Goal: Task Accomplishment & Management: Use online tool/utility

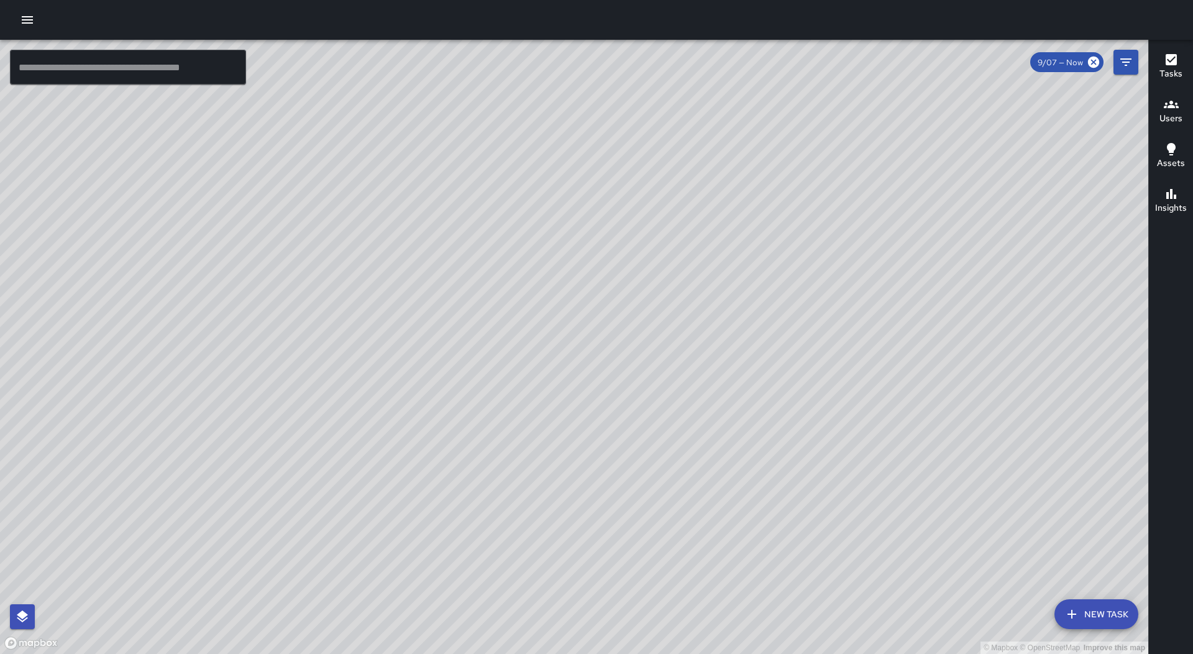
click at [26, 23] on icon "button" at bounding box center [27, 19] width 11 height 7
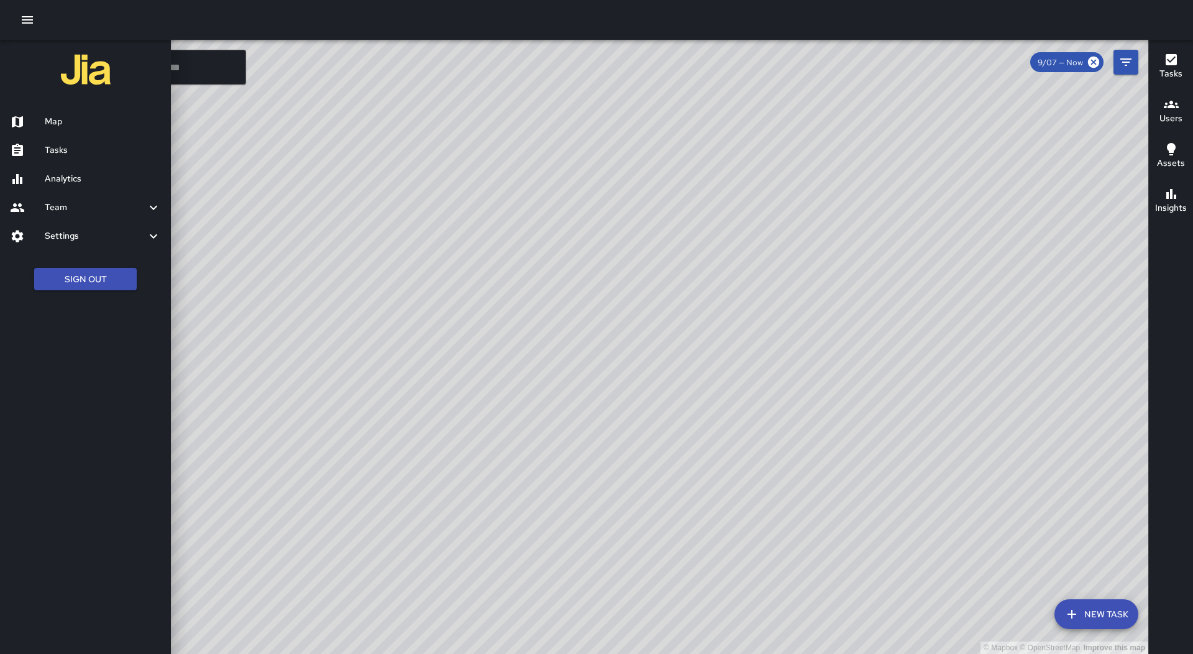
click at [105, 163] on div "Tasks" at bounding box center [85, 150] width 171 height 29
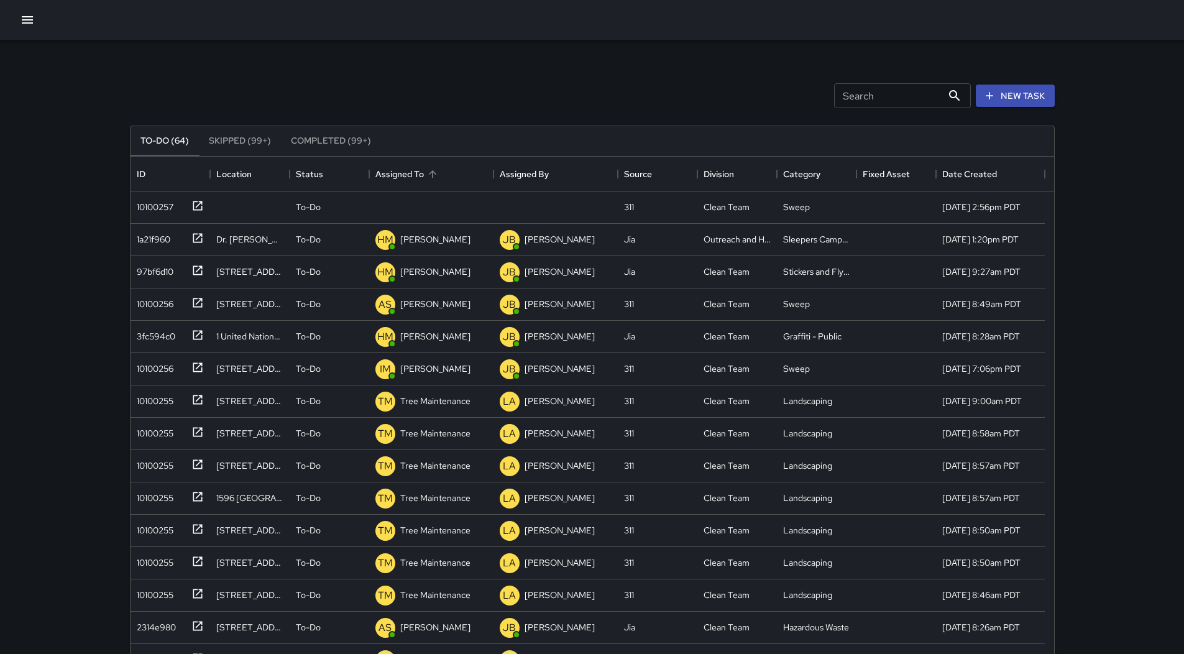
scroll to position [517, 914]
click at [473, 173] on div "Assigned To" at bounding box center [431, 174] width 112 height 35
click at [155, 205] on div "10100257" at bounding box center [153, 204] width 42 height 17
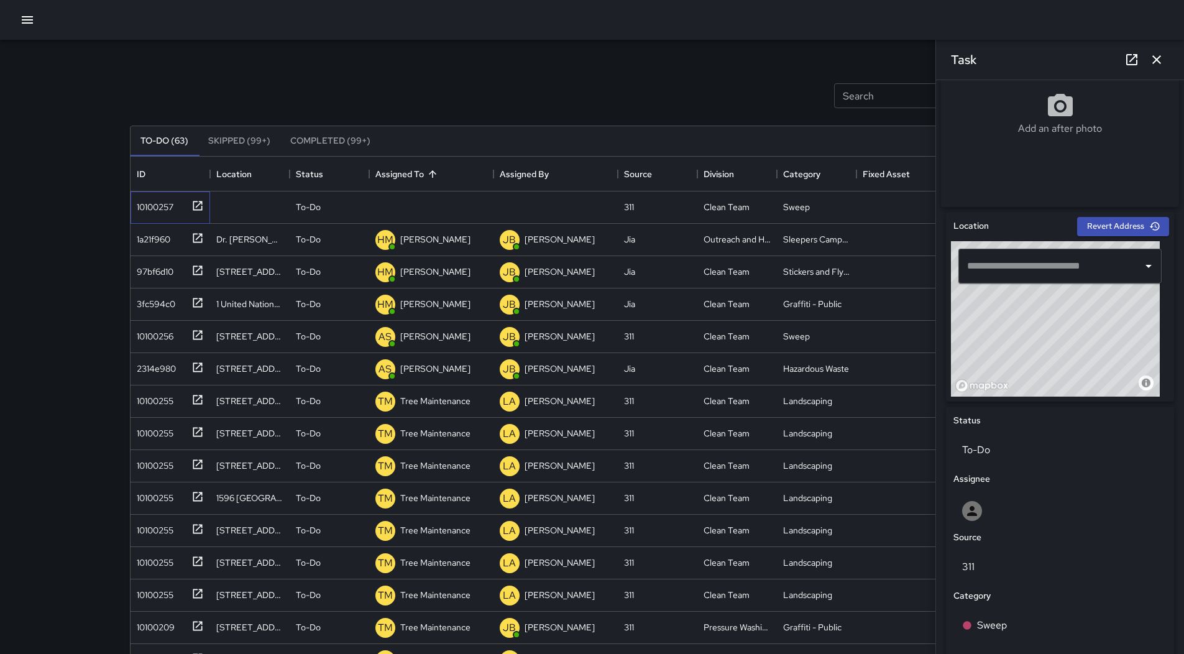
scroll to position [116, 0]
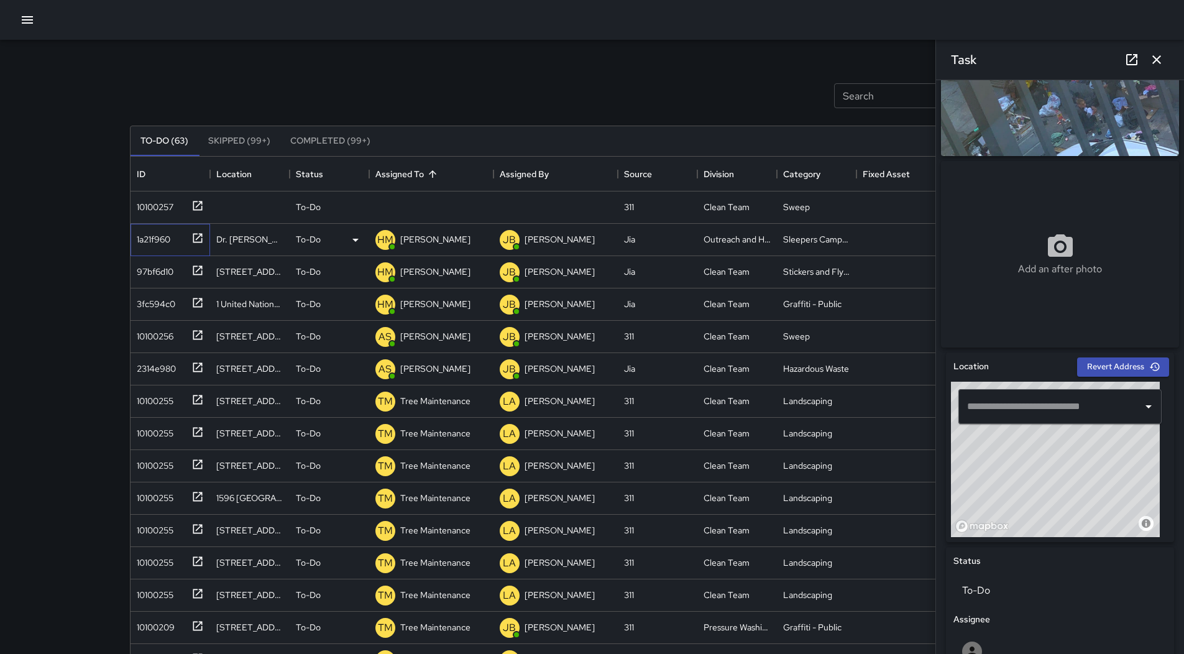
click at [157, 236] on div "1a21f960" at bounding box center [151, 236] width 39 height 17
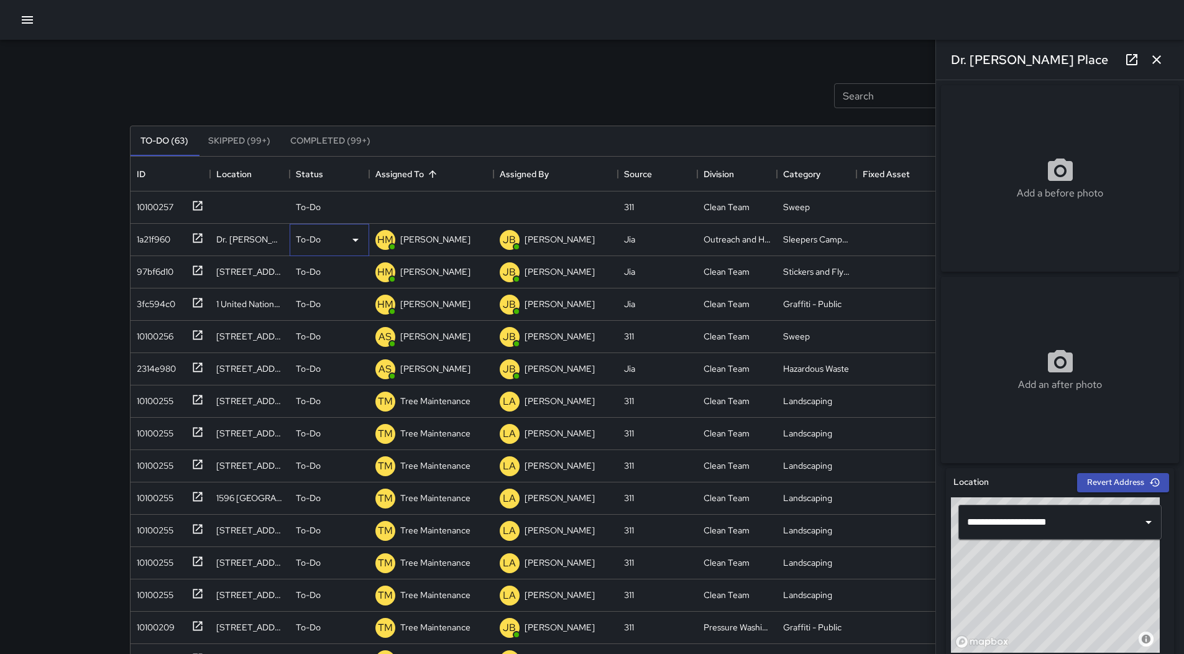
click at [355, 233] on icon at bounding box center [355, 239] width 15 height 15
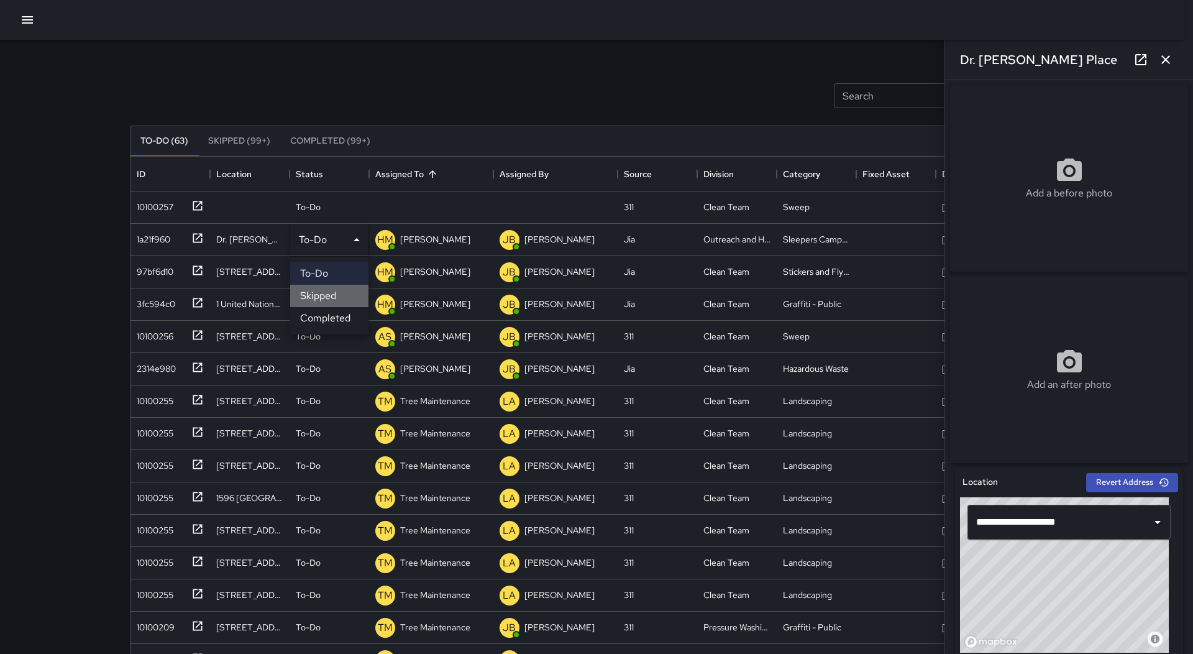
drag, startPoint x: 334, startPoint y: 290, endPoint x: 247, endPoint y: 251, distance: 95.4
click at [334, 291] on li "Skipped" at bounding box center [329, 296] width 78 height 22
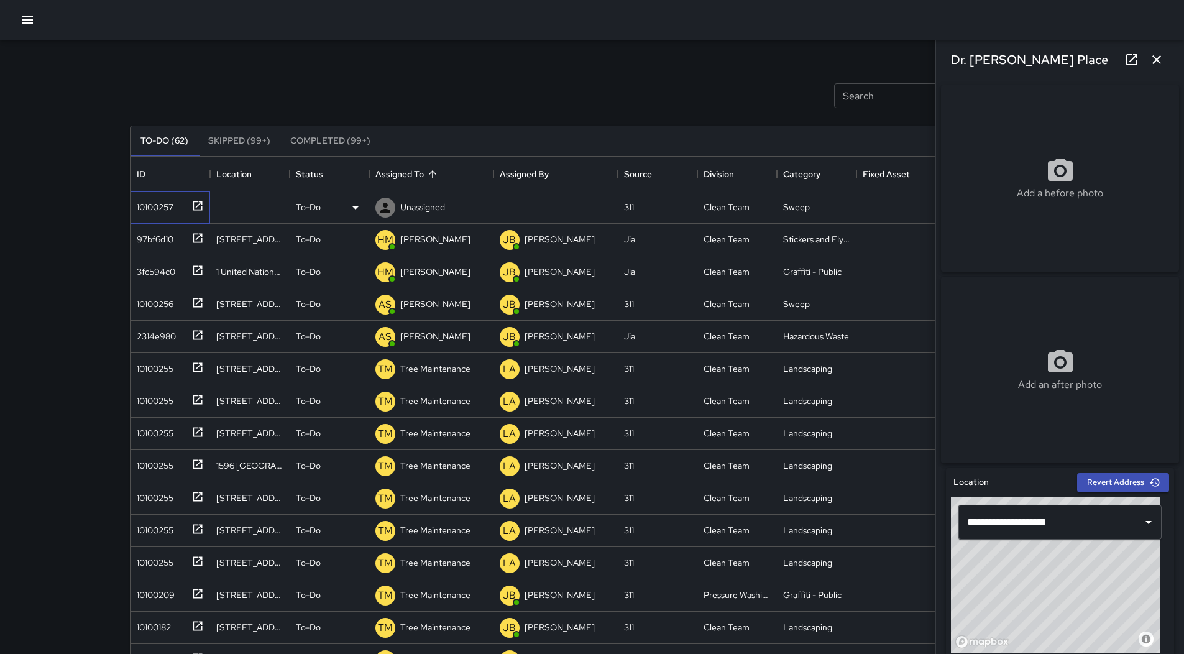
click at [155, 209] on div "10100257" at bounding box center [153, 204] width 42 height 17
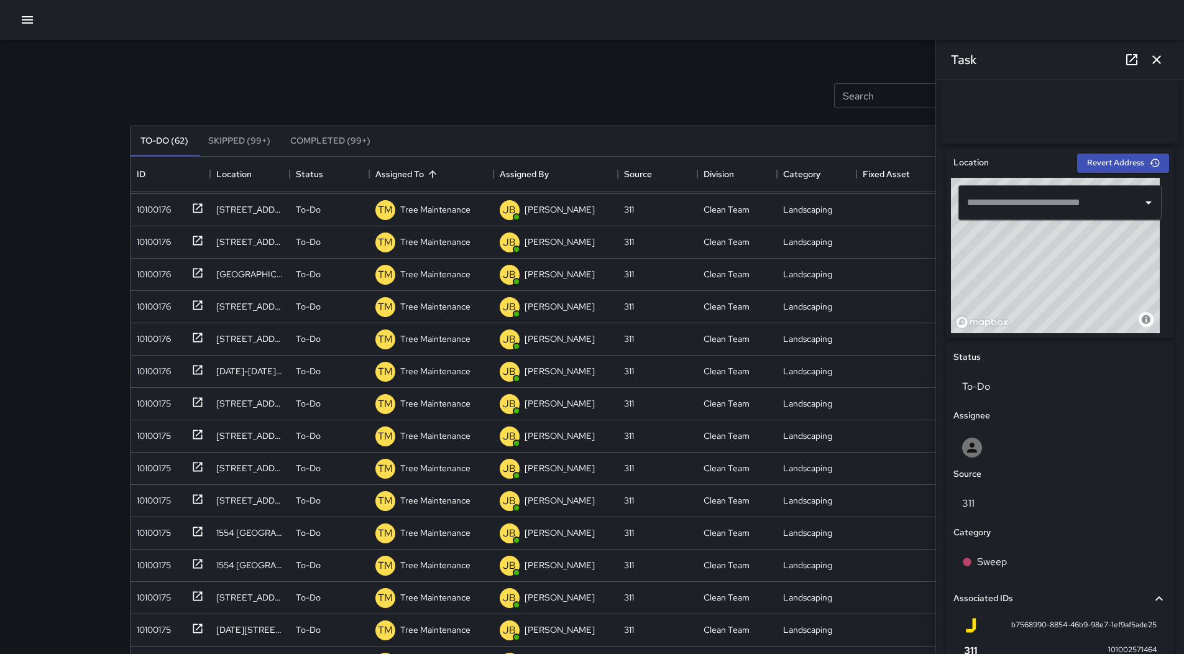
scroll to position [435, 0]
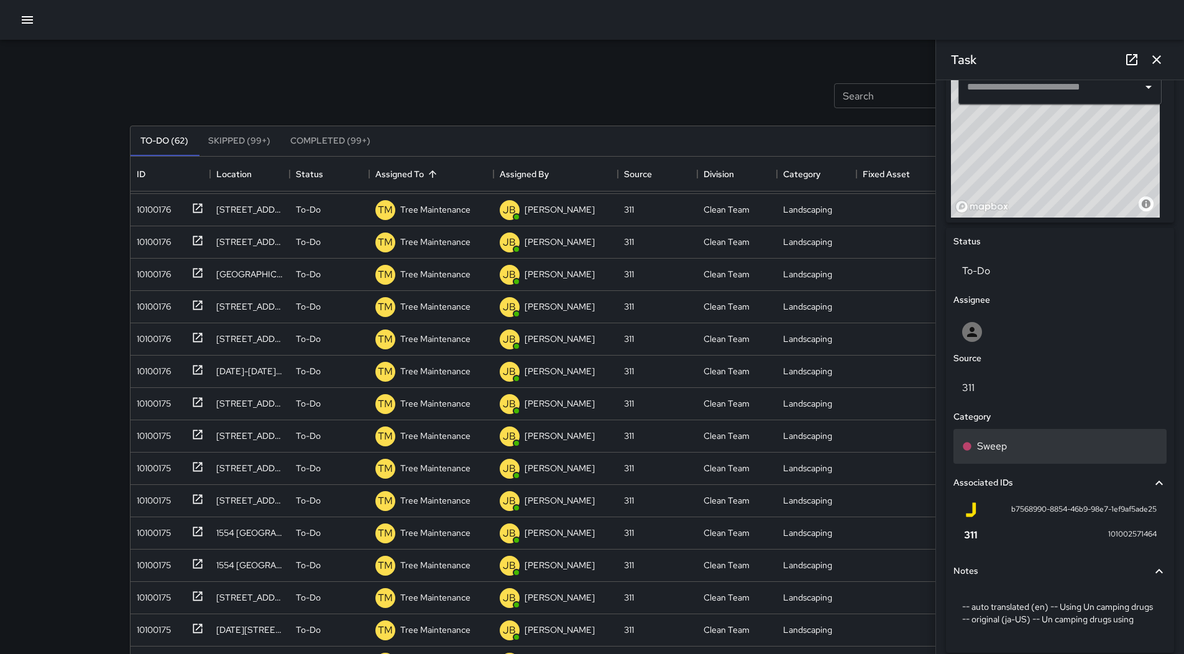
click at [1040, 461] on div "Sweep" at bounding box center [1059, 446] width 213 height 35
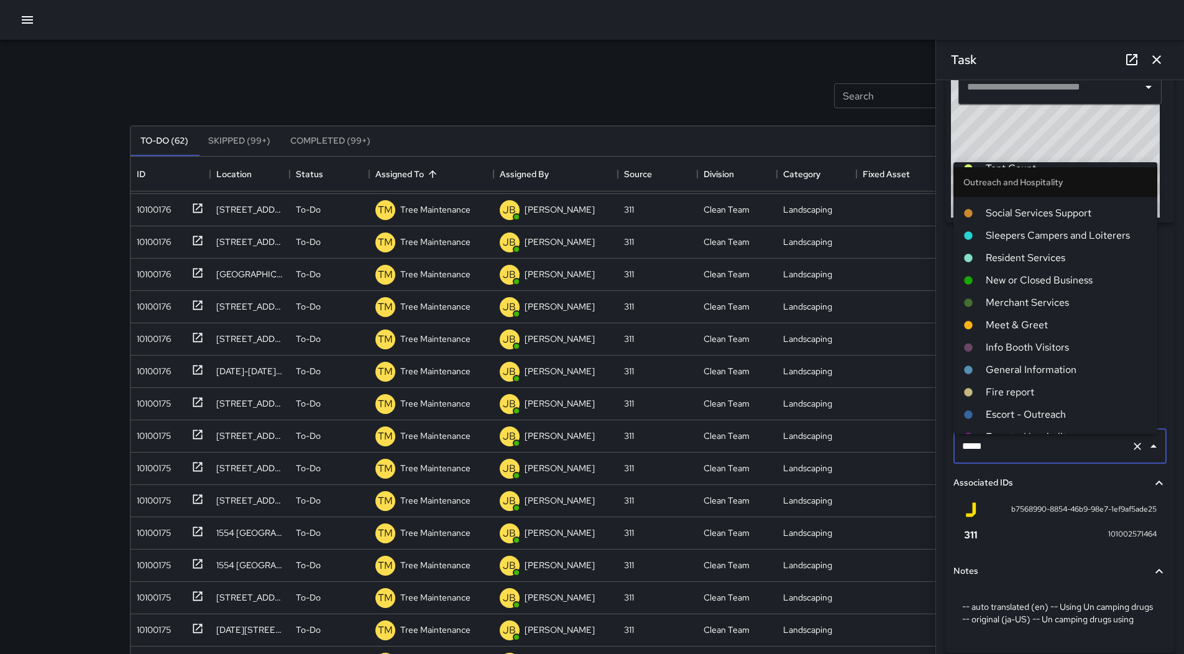
click at [1056, 232] on span "Sleepers Campers and Loiterers" at bounding box center [1067, 235] width 162 height 15
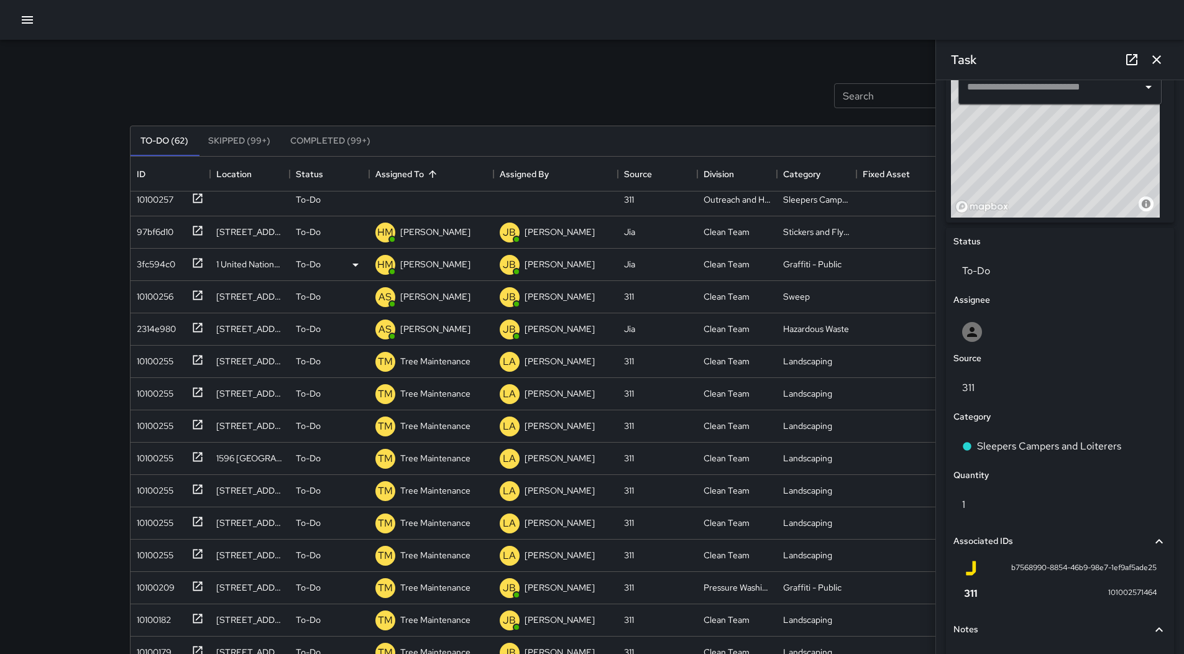
scroll to position [0, 0]
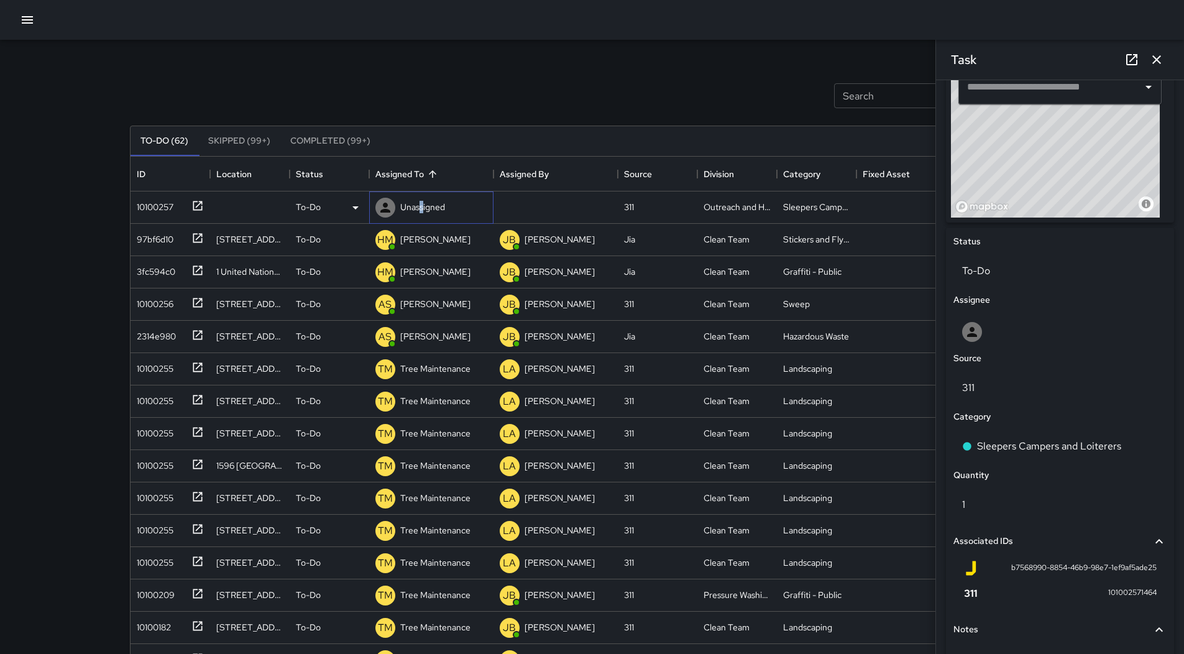
click at [422, 210] on p "Unassigned" at bounding box center [422, 207] width 45 height 12
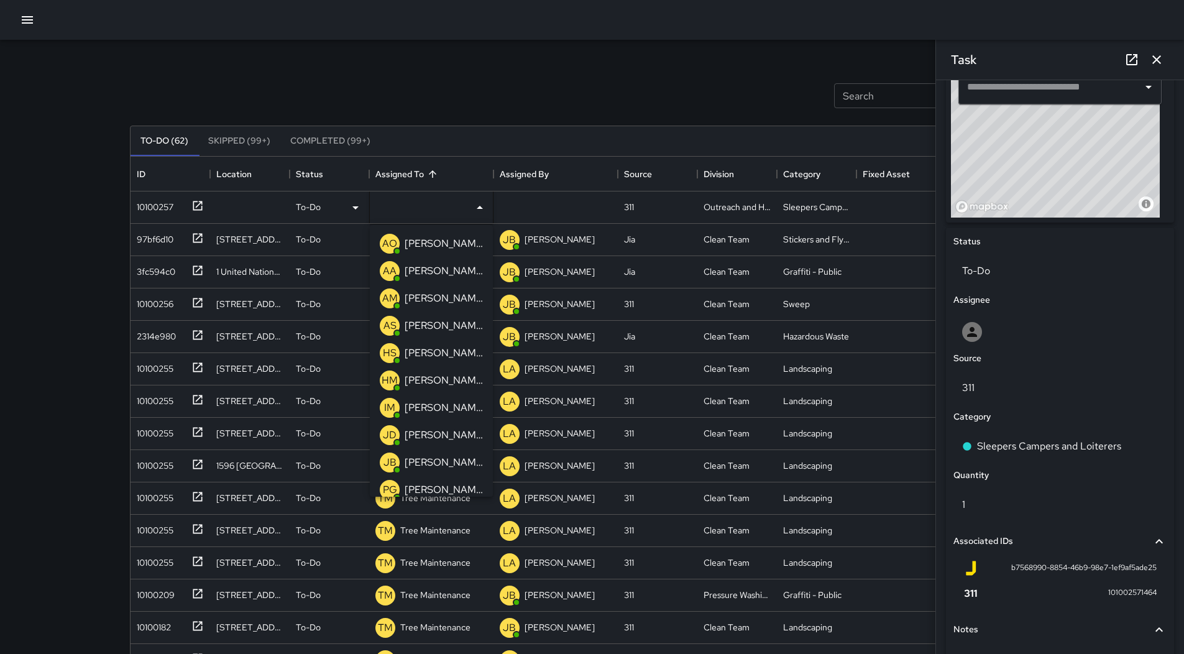
click at [462, 304] on p "[PERSON_NAME]" at bounding box center [444, 298] width 78 height 15
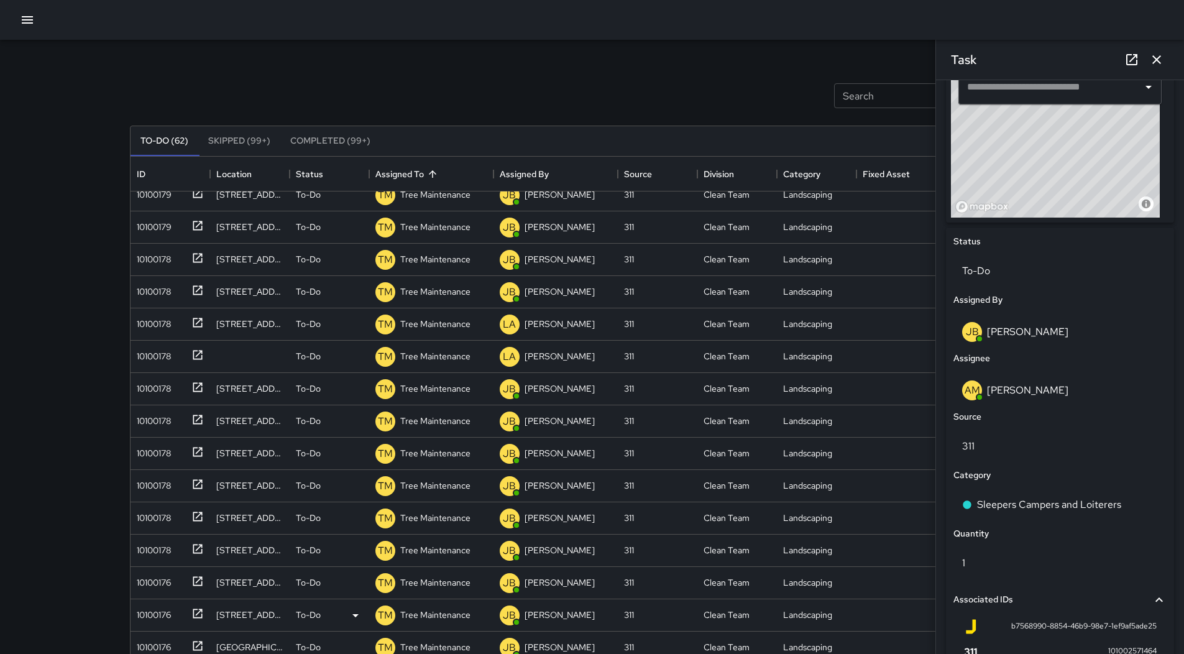
scroll to position [994, 0]
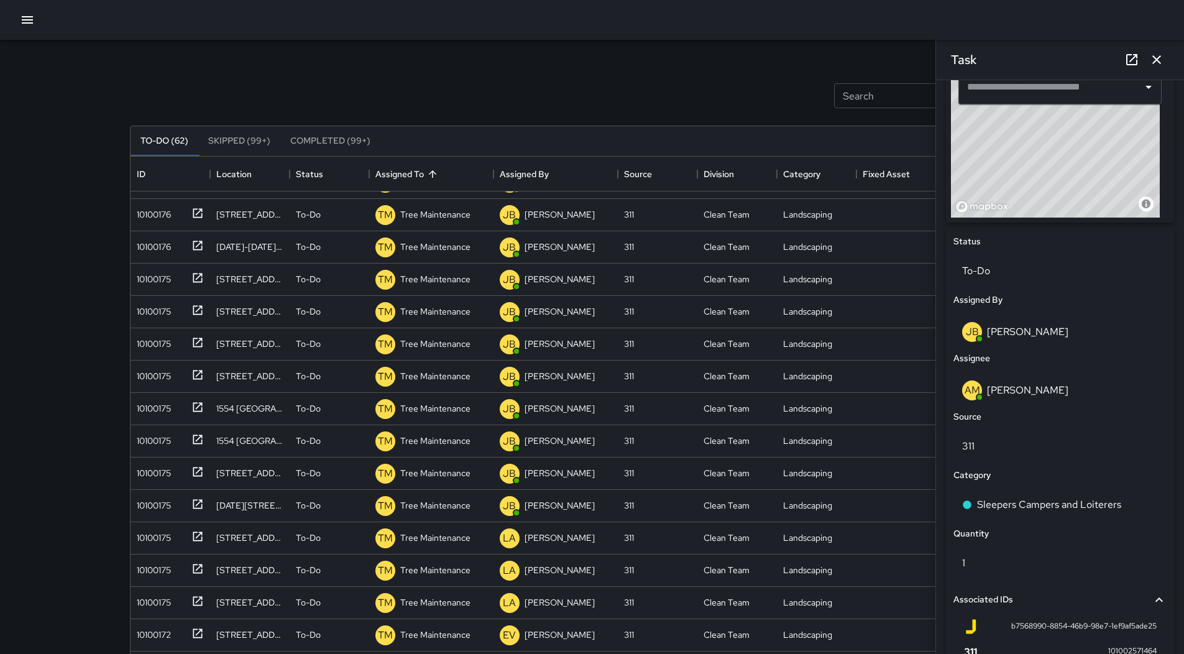
drag, startPoint x: 1162, startPoint y: 56, endPoint x: 1062, endPoint y: 137, distance: 128.6
click at [1161, 56] on icon "button" at bounding box center [1156, 59] width 15 height 15
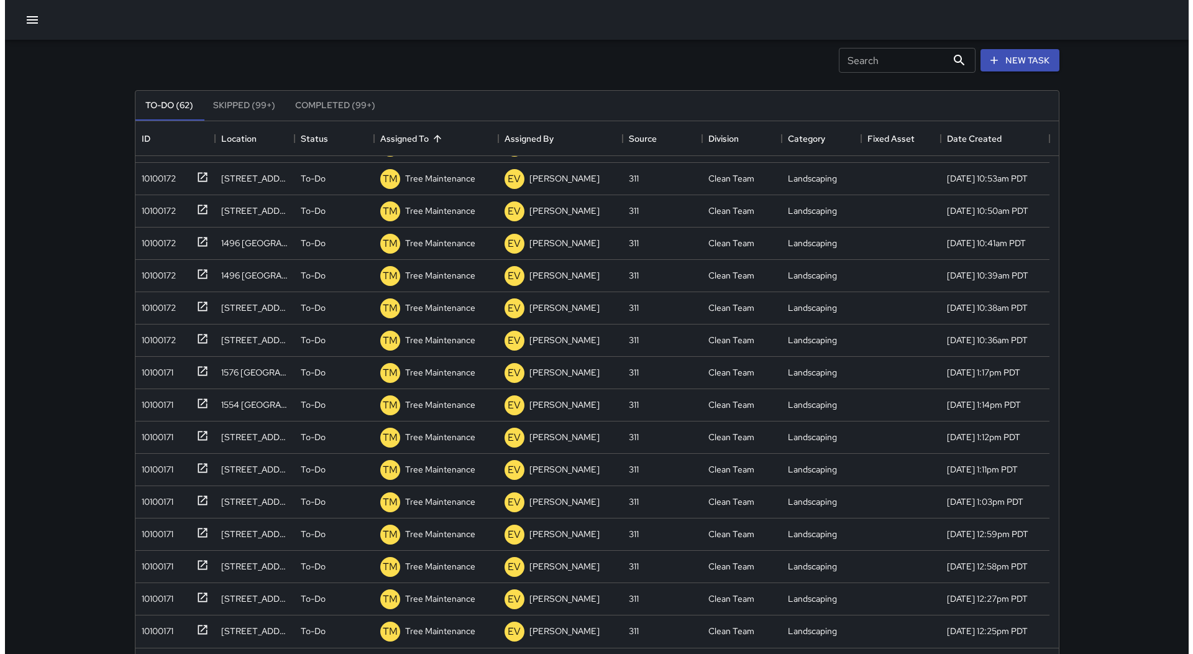
scroll to position [0, 0]
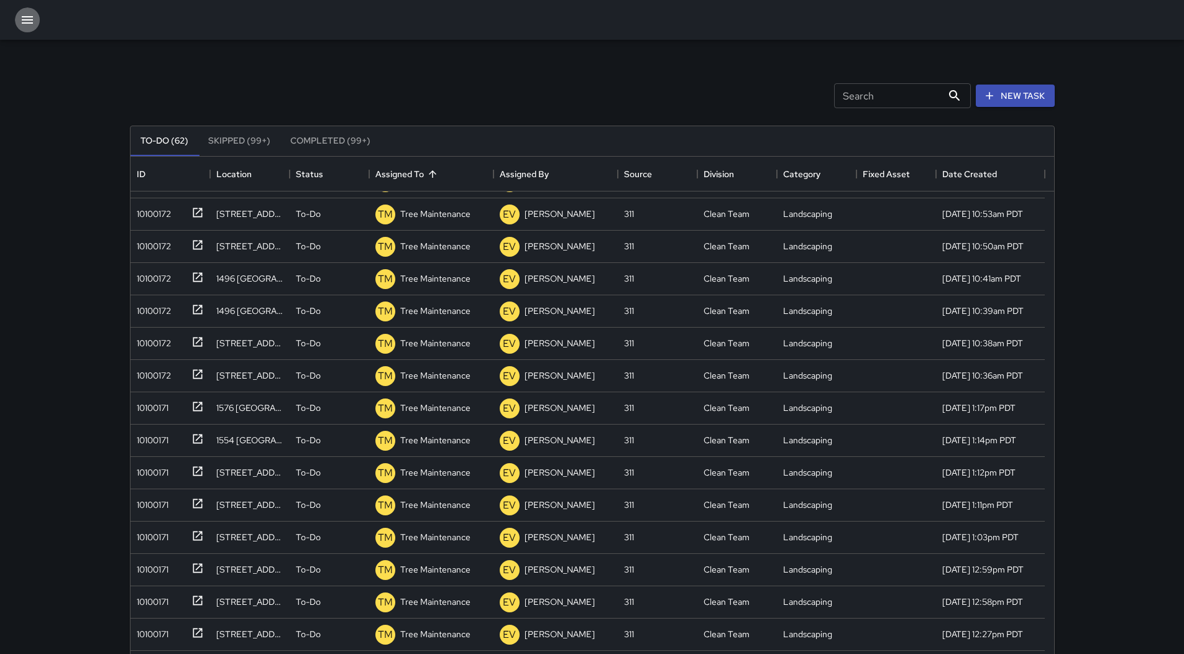
click at [30, 16] on icon "button" at bounding box center [27, 19] width 11 height 7
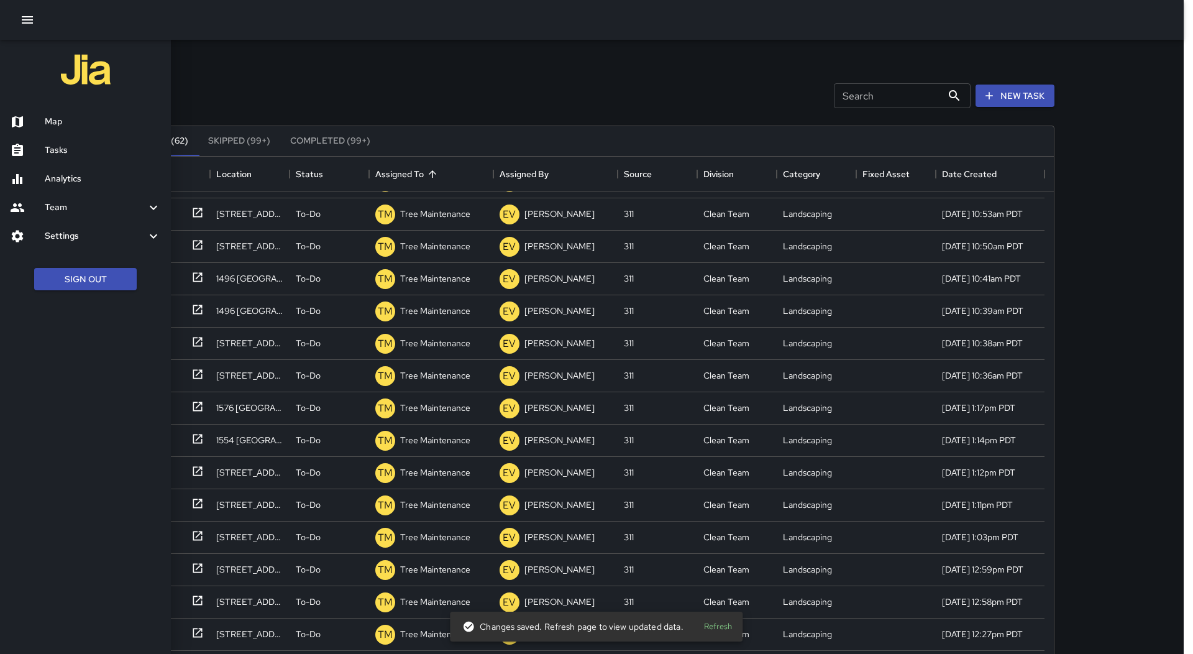
click at [73, 118] on h6 "Map" at bounding box center [103, 122] width 116 height 14
